Goal: Task Accomplishment & Management: Manage account settings

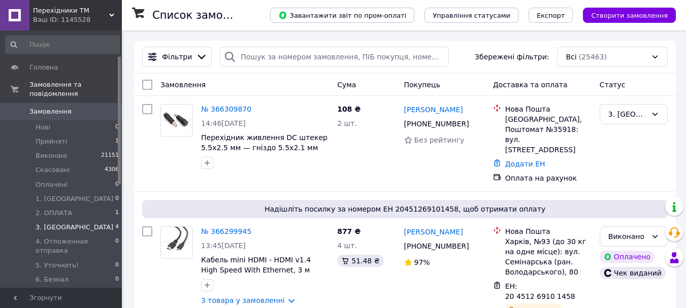
click at [78, 220] on li "3. ОТПРАВКА 4" at bounding box center [62, 227] width 125 height 14
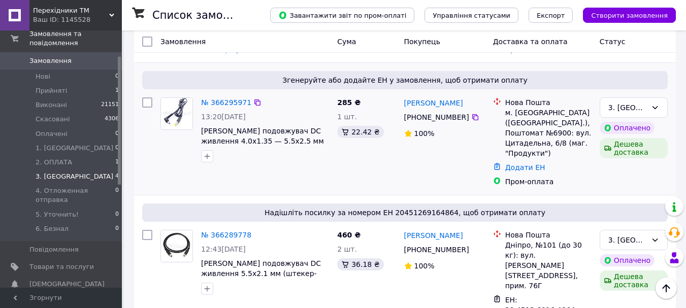
scroll to position [308, 0]
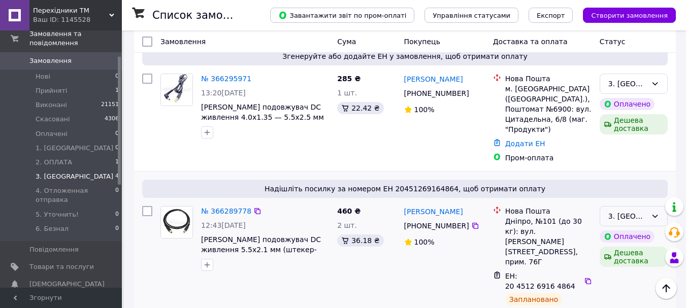
click at [632, 211] on div "3. [GEOGRAPHIC_DATA]" at bounding box center [627, 216] width 39 height 11
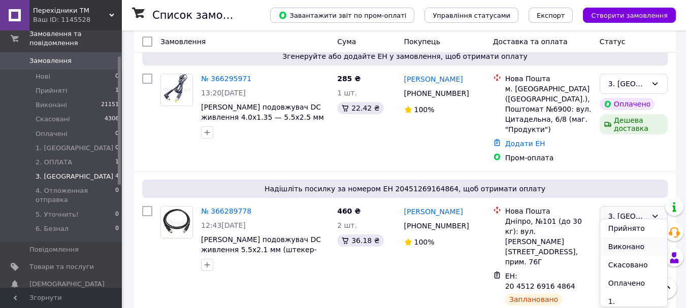
click at [624, 246] on li "Виконано" at bounding box center [633, 246] width 67 height 18
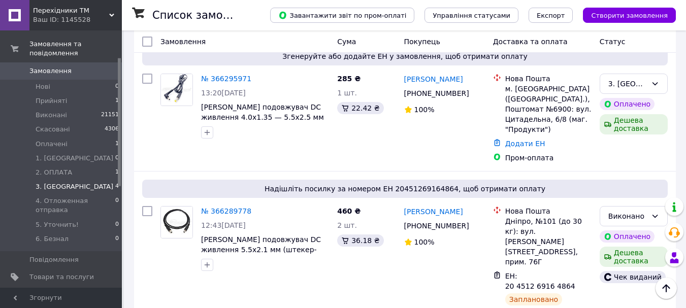
scroll to position [101, 0]
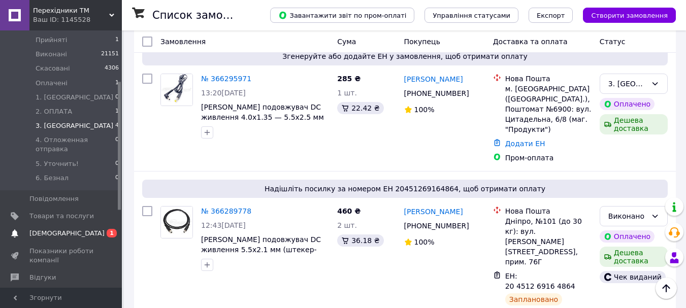
click at [76, 229] on span "[DEMOGRAPHIC_DATA]" at bounding box center [61, 233] width 64 height 9
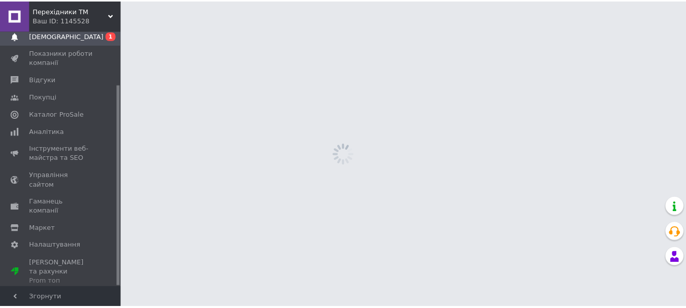
scroll to position [69, 0]
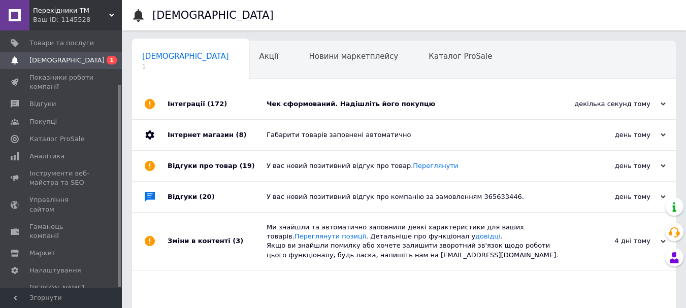
click at [381, 104] on div "Чек сформований. Надішліть його покупцю" at bounding box center [414, 103] width 297 height 9
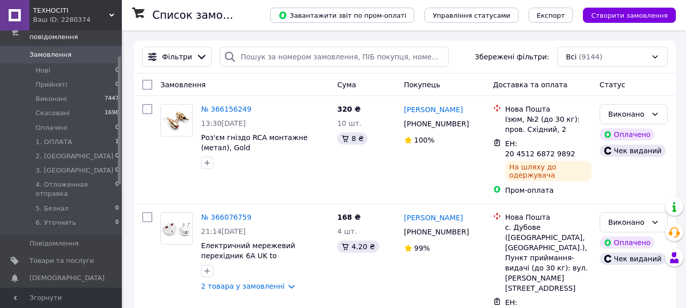
scroll to position [51, 0]
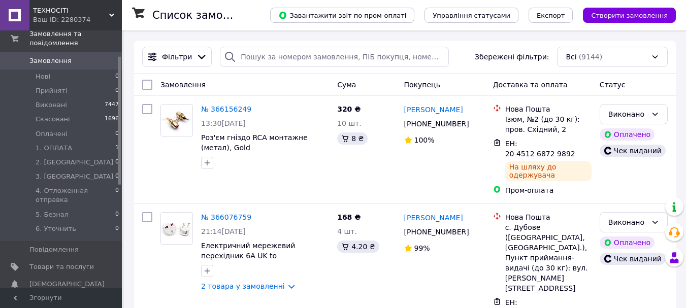
click at [114, 14] on icon at bounding box center [111, 15] width 5 height 5
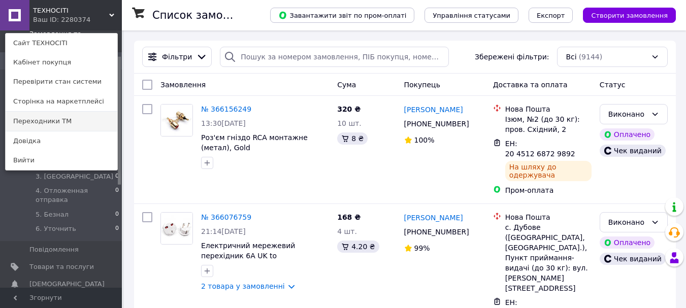
click at [44, 122] on link "Переходники ТМ" at bounding box center [62, 121] width 112 height 19
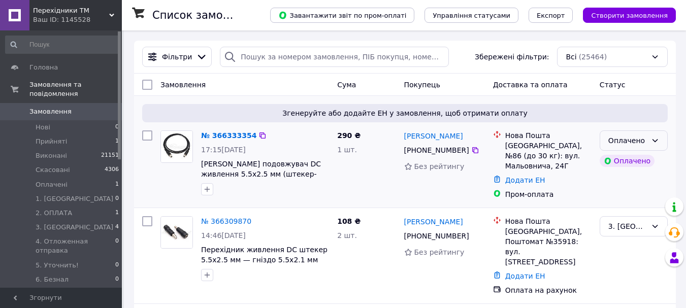
click at [627, 138] on div "Оплачено" at bounding box center [627, 140] width 39 height 11
click at [620, 163] on li "Прийнято" at bounding box center [633, 163] width 67 height 18
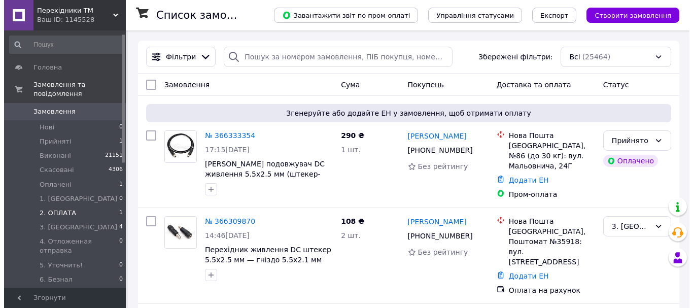
scroll to position [51, 0]
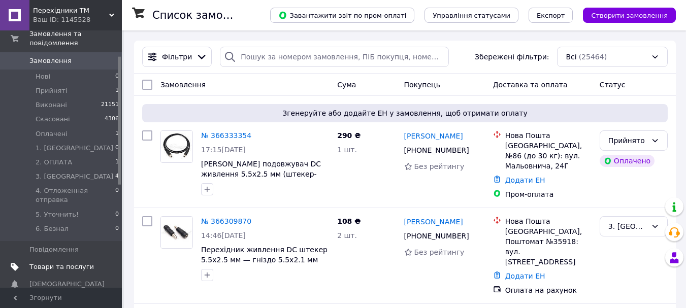
click at [71, 262] on span "Товари та послуги" at bounding box center [61, 266] width 64 height 9
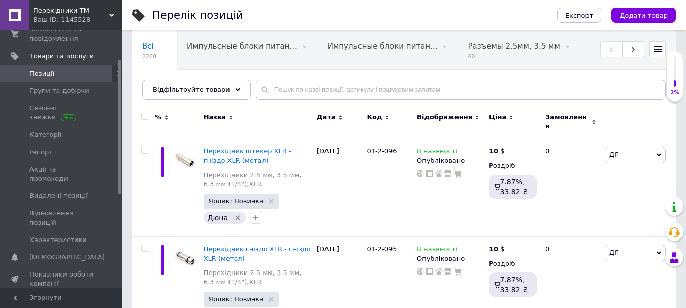
scroll to position [101, 0]
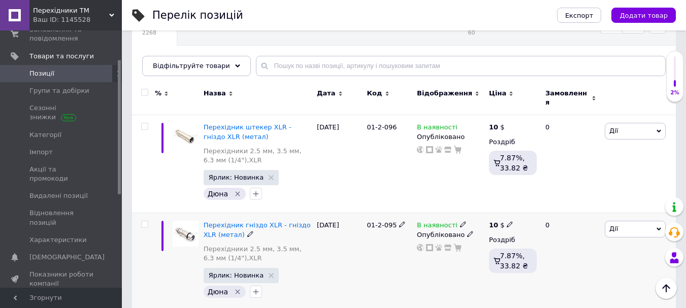
click at [460, 221] on icon at bounding box center [463, 224] width 6 height 6
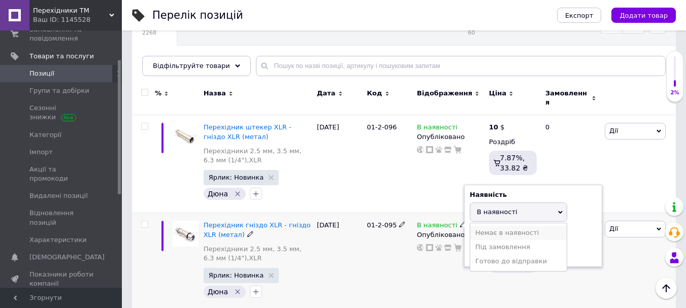
click at [477, 226] on li "Немає в наявності" at bounding box center [518, 233] width 96 height 14
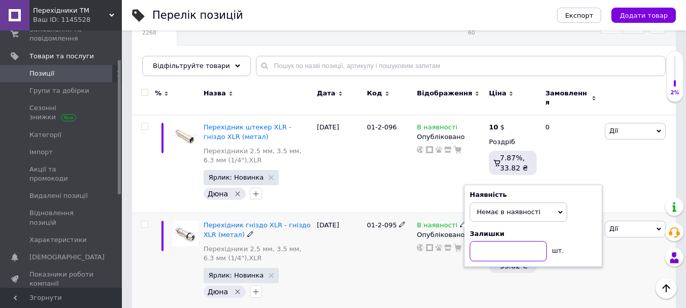
click at [488, 247] on input at bounding box center [507, 251] width 77 height 20
type input "3"
click at [496, 208] on span "Немає в наявності" at bounding box center [508, 212] width 63 height 8
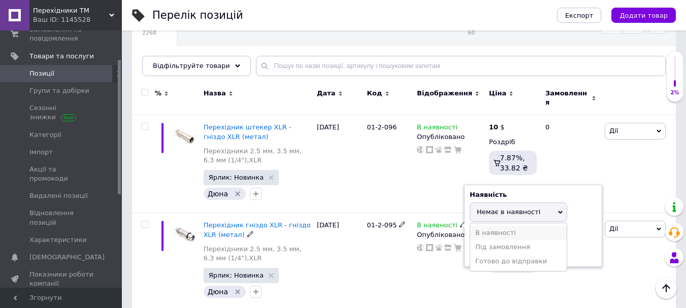
click at [504, 226] on li "В наявності" at bounding box center [518, 233] width 96 height 14
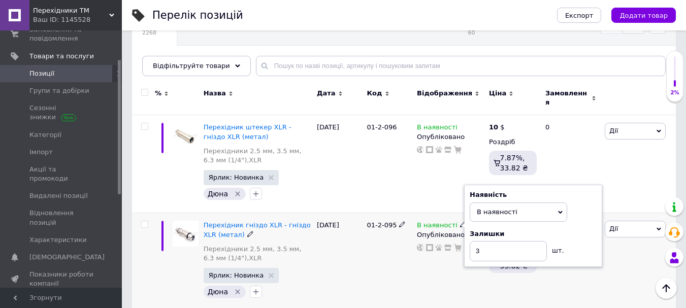
click at [393, 261] on div "01-2-095" at bounding box center [389, 262] width 50 height 98
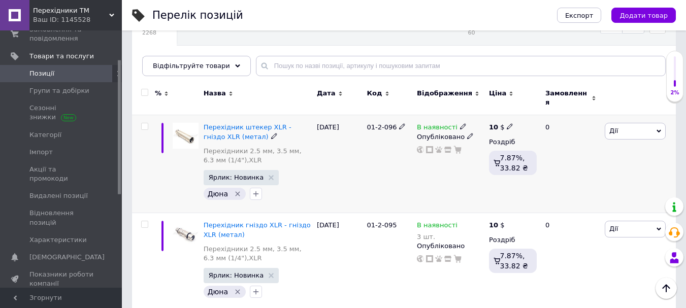
drag, startPoint x: 457, startPoint y: 117, endPoint x: 460, endPoint y: 127, distance: 10.6
click at [460, 123] on span at bounding box center [463, 126] width 6 height 7
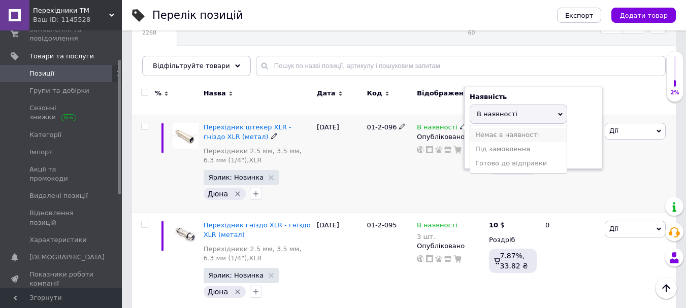
click at [484, 128] on li "Немає в наявності" at bounding box center [518, 135] width 96 height 14
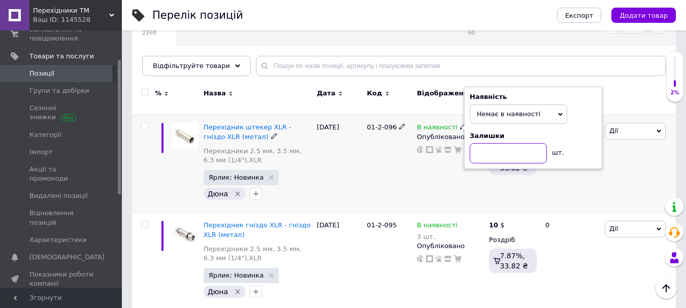
click at [490, 153] on input at bounding box center [507, 153] width 77 height 20
type input "1"
click at [525, 110] on span "Немає в наявності" at bounding box center [508, 114] width 63 height 8
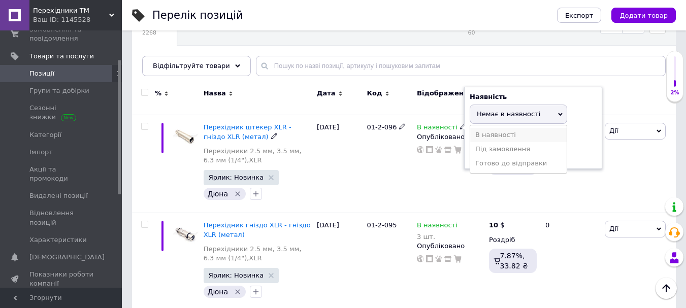
click at [525, 128] on li "В наявності" at bounding box center [518, 135] width 96 height 14
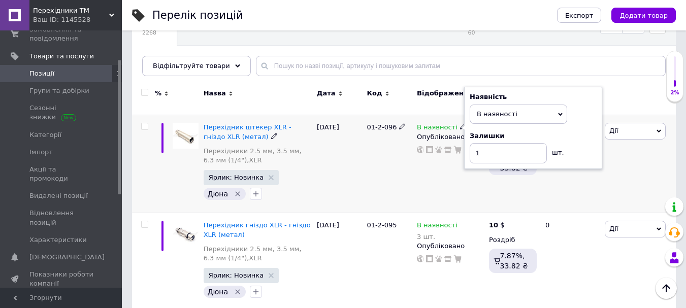
click at [389, 187] on div "01-2-096" at bounding box center [389, 164] width 50 height 98
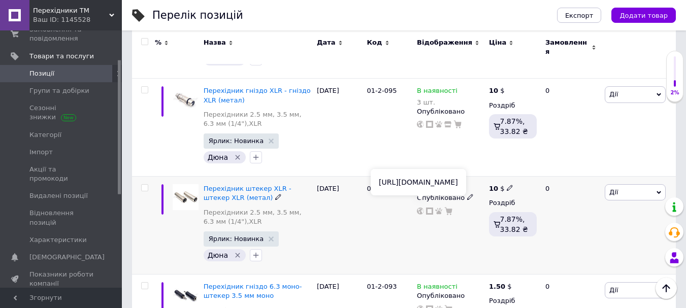
scroll to position [254, 0]
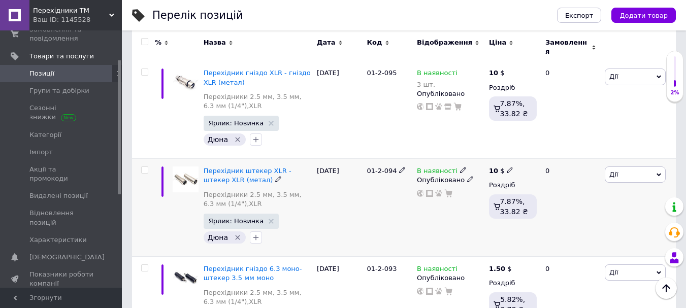
click at [460, 167] on icon at bounding box center [463, 170] width 6 height 6
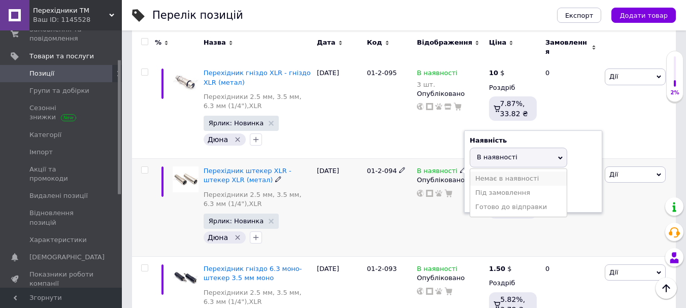
click at [479, 172] on li "Немає в наявності" at bounding box center [518, 179] width 96 height 14
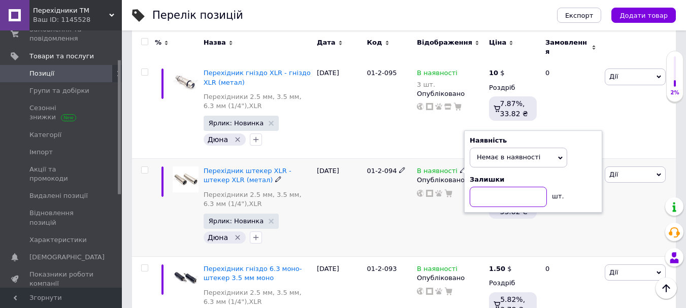
click at [488, 190] on input at bounding box center [507, 197] width 77 height 20
type input "2"
click at [500, 153] on span "Немає в наявності" at bounding box center [508, 157] width 63 height 8
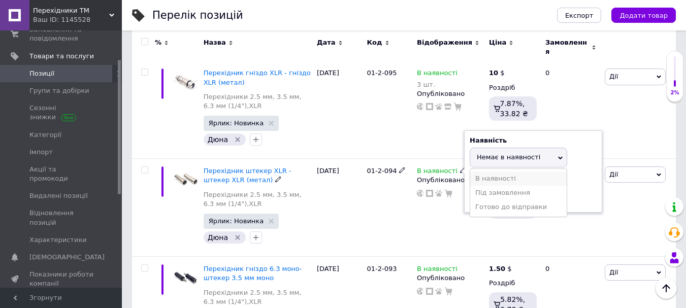
click at [502, 172] on li "В наявності" at bounding box center [518, 179] width 96 height 14
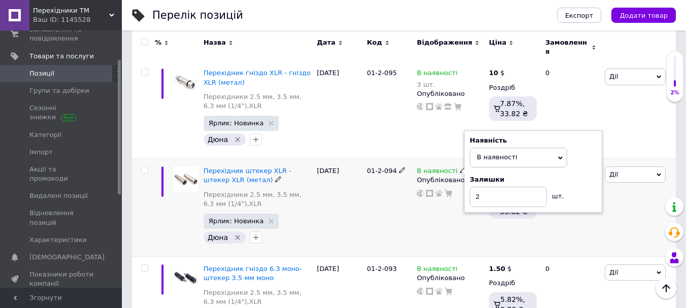
click at [362, 207] on div "10.10.2025" at bounding box center [339, 208] width 50 height 98
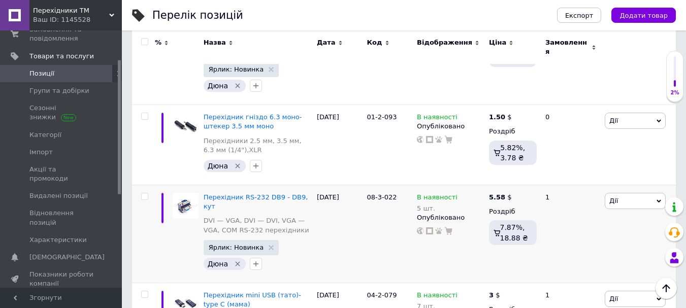
scroll to position [406, 0]
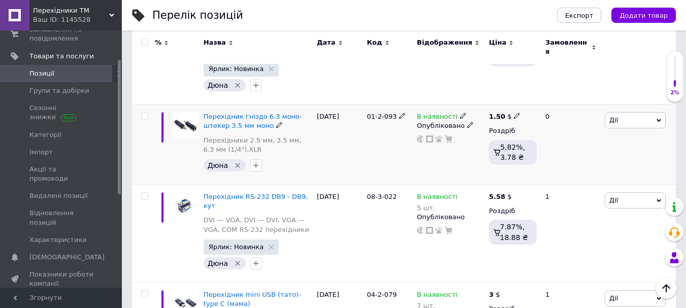
click at [460, 113] on icon at bounding box center [463, 116] width 6 height 6
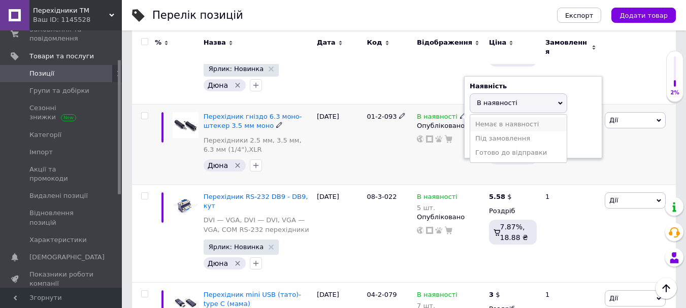
click at [489, 117] on li "Немає в наявності" at bounding box center [518, 124] width 96 height 14
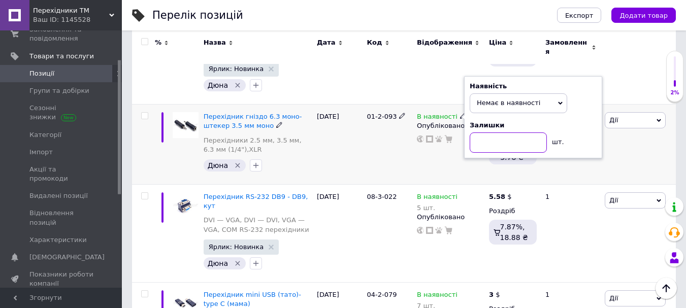
click at [486, 135] on input at bounding box center [507, 142] width 77 height 20
type input "4"
click at [516, 99] on span "Немає в наявності" at bounding box center [508, 103] width 63 height 8
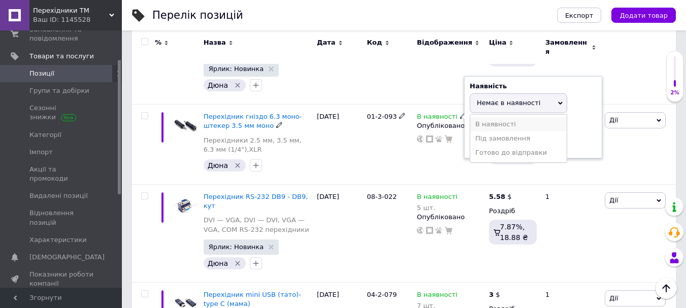
click at [505, 118] on li "В наявності" at bounding box center [518, 124] width 96 height 14
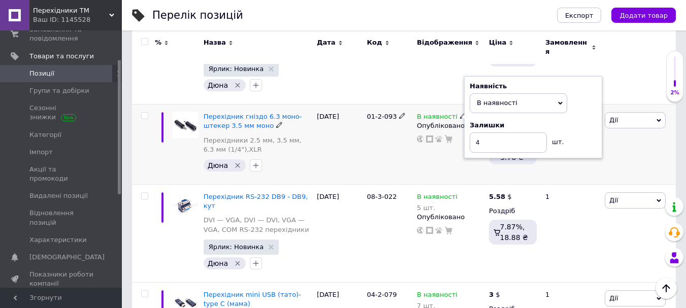
click at [386, 156] on div "01-2-093" at bounding box center [389, 145] width 50 height 80
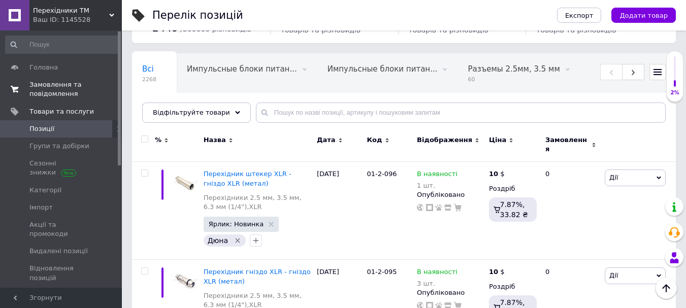
scroll to position [0, 0]
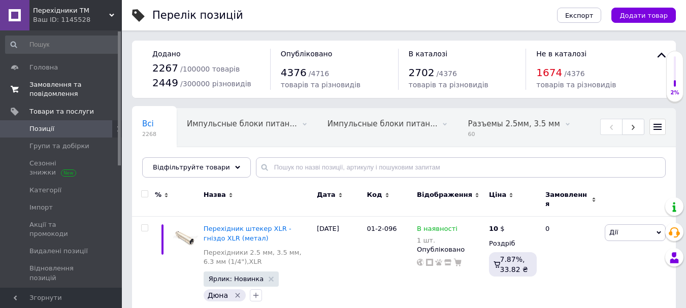
click at [50, 83] on span "Замовлення та повідомлення" at bounding box center [61, 89] width 64 height 18
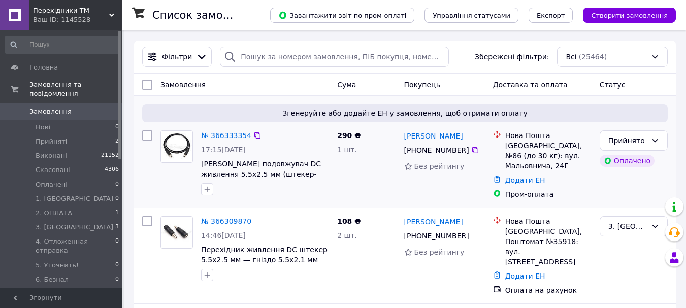
scroll to position [51, 0]
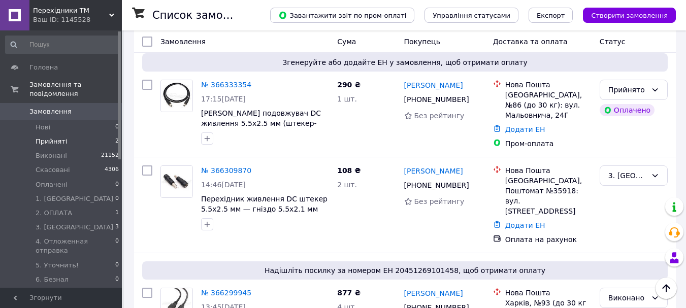
click at [98, 134] on li "Прийняті 2" at bounding box center [62, 141] width 125 height 14
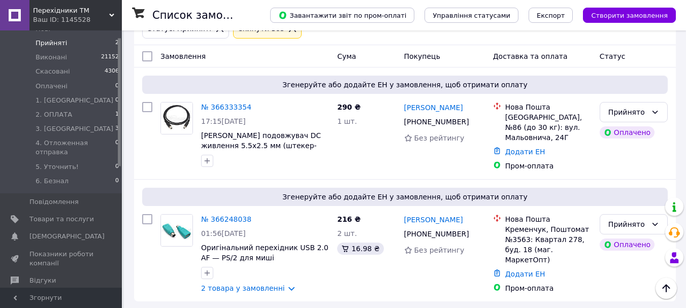
scroll to position [3, 0]
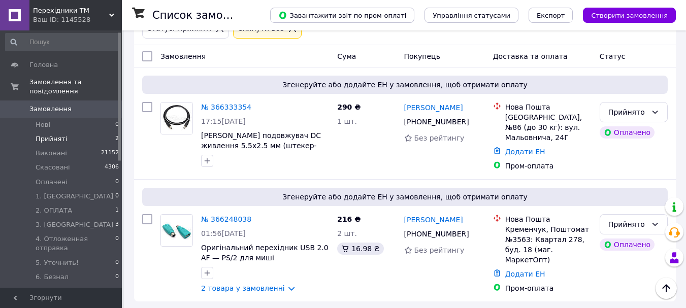
click at [112, 14] on icon at bounding box center [111, 15] width 5 height 5
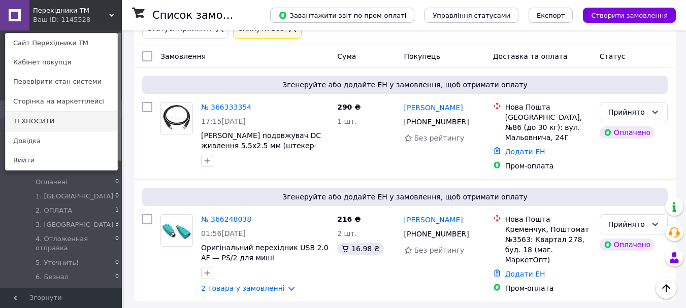
click at [46, 121] on link "ТЕХНОСИТИ" at bounding box center [62, 121] width 112 height 19
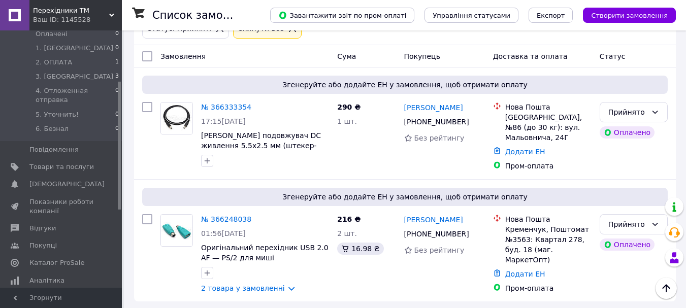
scroll to position [0, 0]
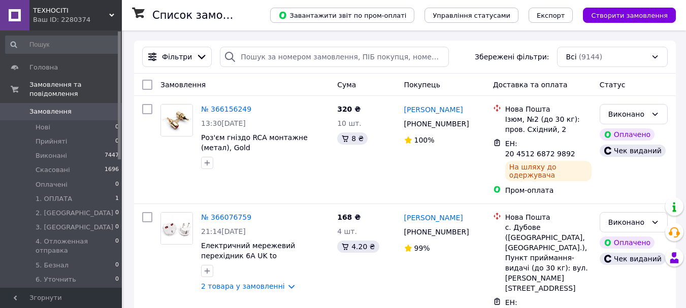
click at [111, 13] on icon at bounding box center [111, 15] width 5 height 5
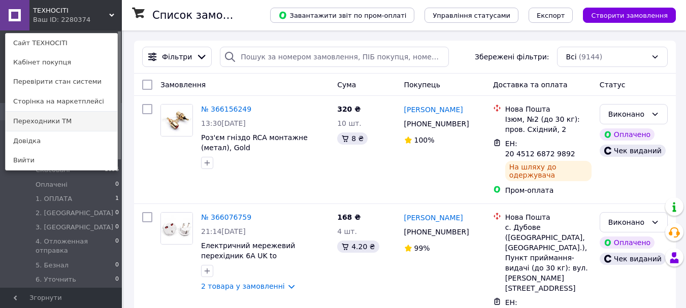
click at [45, 126] on link "Переходники ТМ" at bounding box center [62, 121] width 112 height 19
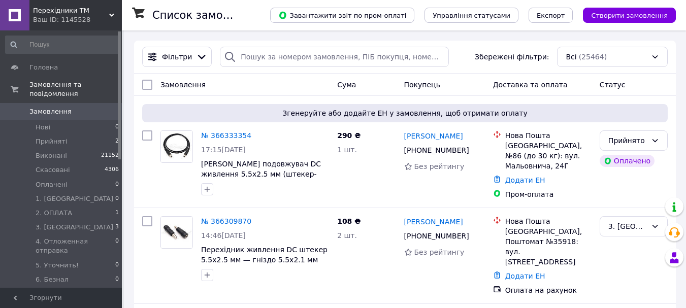
click at [113, 13] on icon at bounding box center [111, 15] width 5 height 5
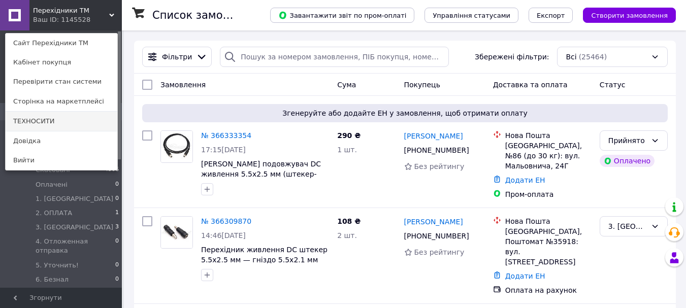
click at [50, 124] on link "ТЕХНОСИТИ" at bounding box center [62, 121] width 112 height 19
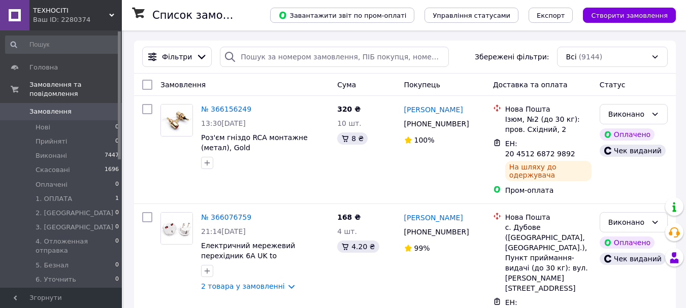
click at [111, 11] on div "ТЕХНОСІТІ Ваш ID: 2280374" at bounding box center [75, 15] width 92 height 30
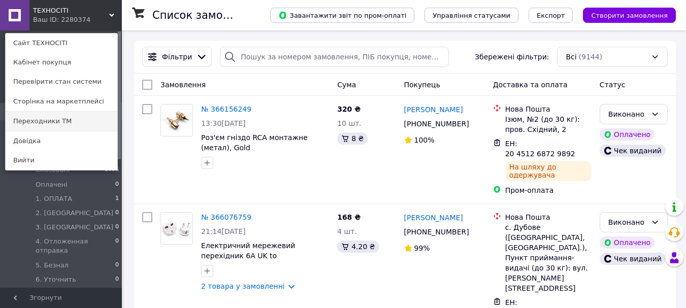
click at [44, 125] on link "Переходники ТМ" at bounding box center [62, 121] width 112 height 19
